Goal: Navigation & Orientation: Find specific page/section

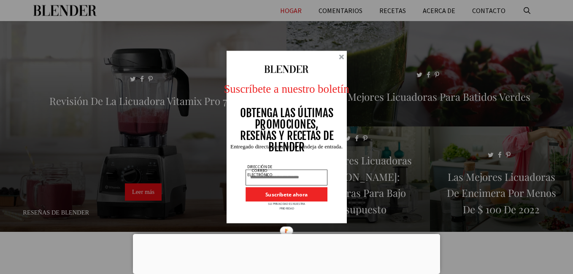
click at [344, 55] on div at bounding box center [341, 56] width 5 height 5
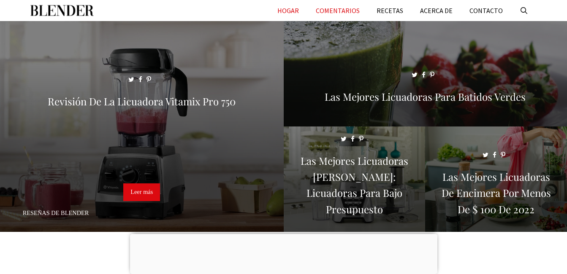
click at [346, 12] on link "COMENTARIOS" at bounding box center [337, 10] width 61 height 21
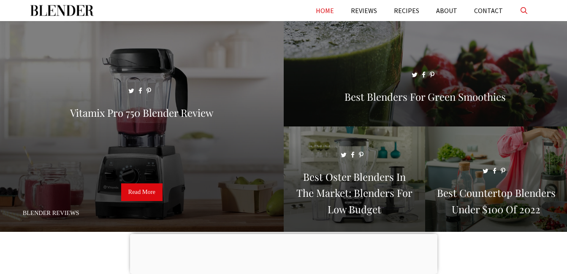
click at [517, 14] on link "Open Search Bar" at bounding box center [524, 10] width 26 height 21
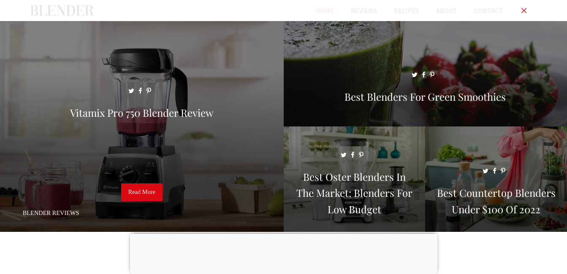
click at [515, 11] on link "Close Search Bar" at bounding box center [524, 10] width 26 height 21
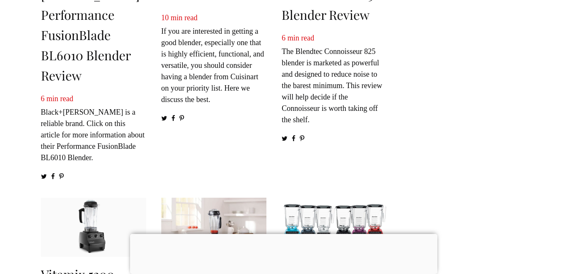
scroll to position [380, 0]
